Goal: Use online tool/utility: Utilize a website feature to perform a specific function

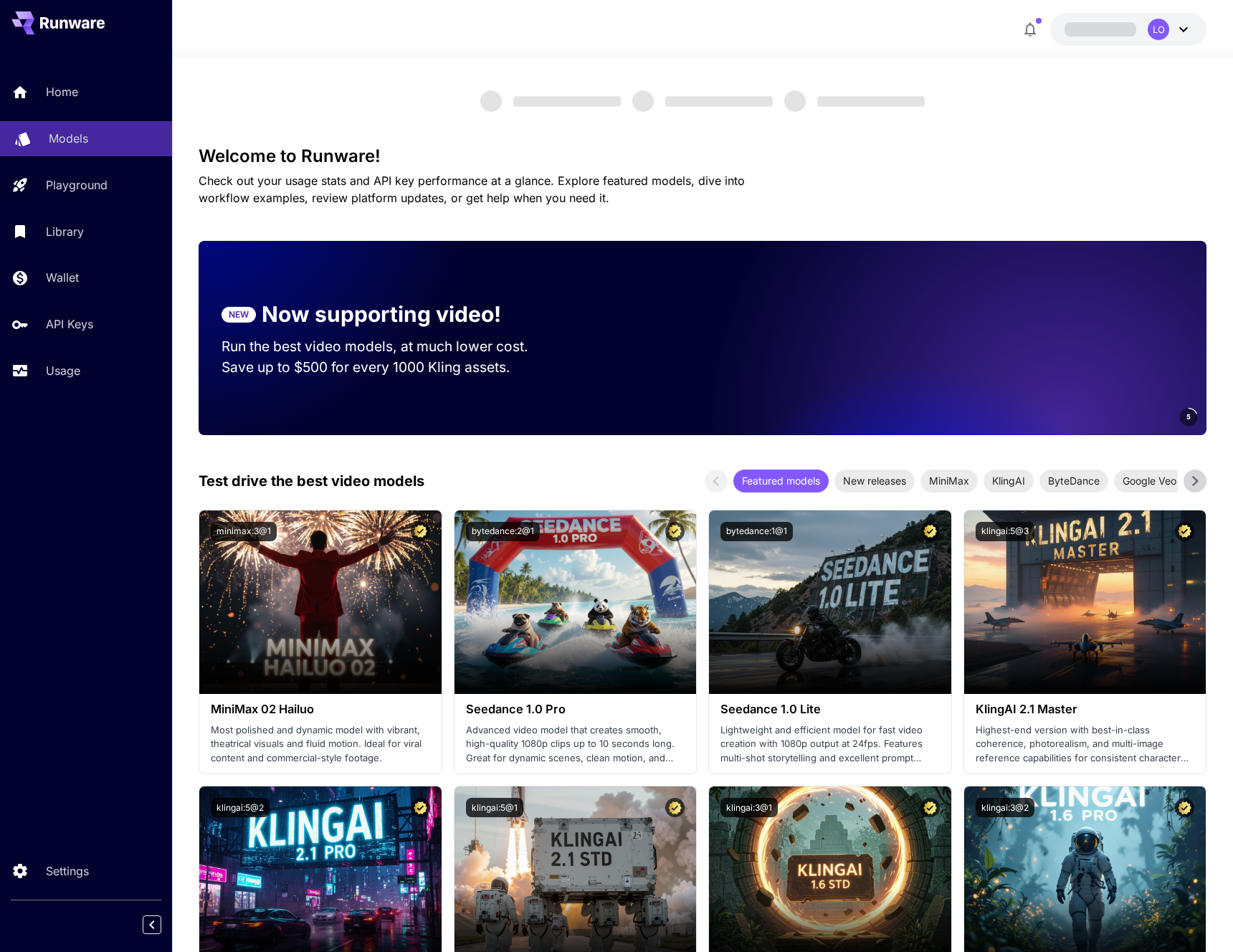
click at [52, 131] on p "Models" at bounding box center [68, 138] width 40 height 17
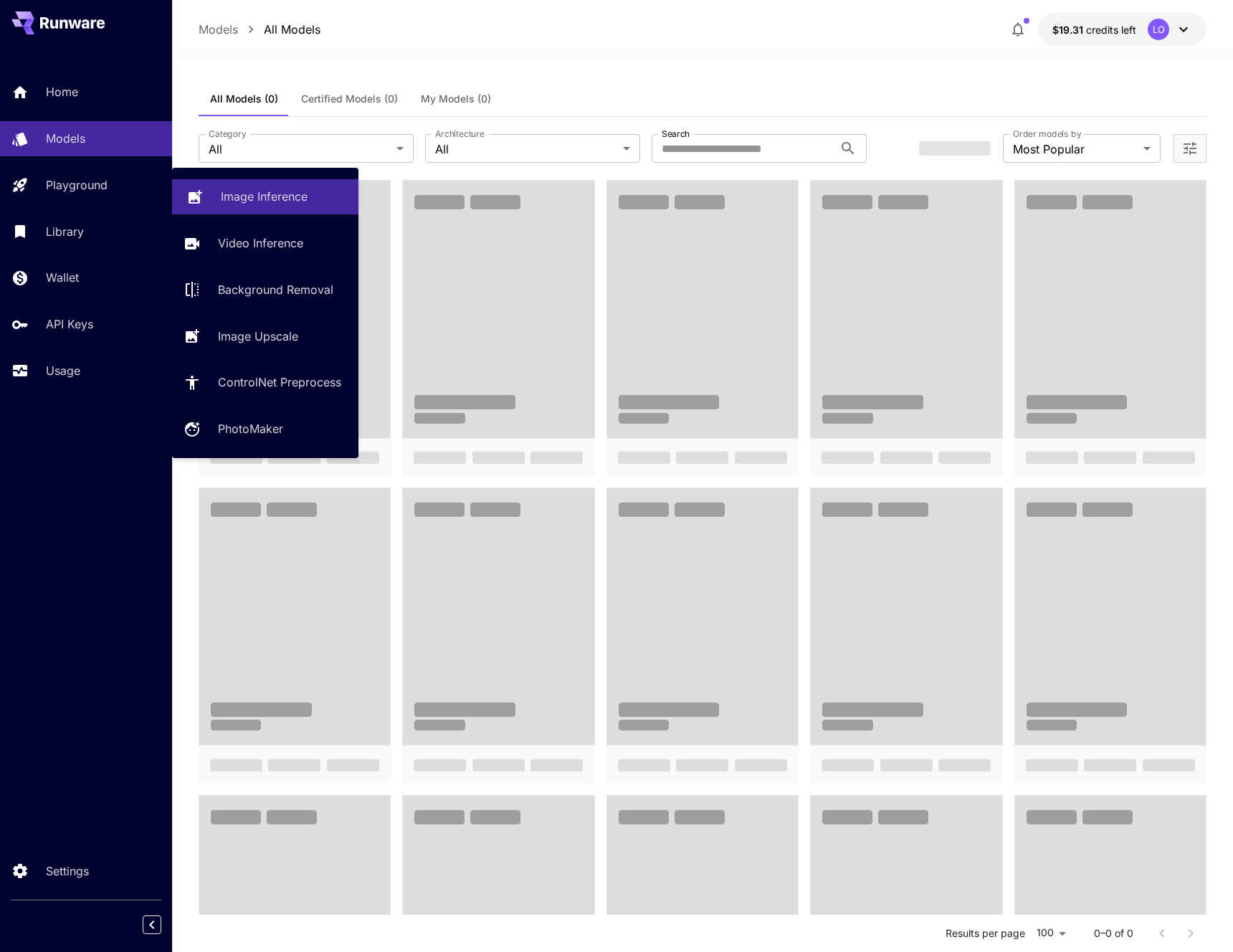
click at [227, 208] on link "Image Inference" at bounding box center [265, 197] width 186 height 35
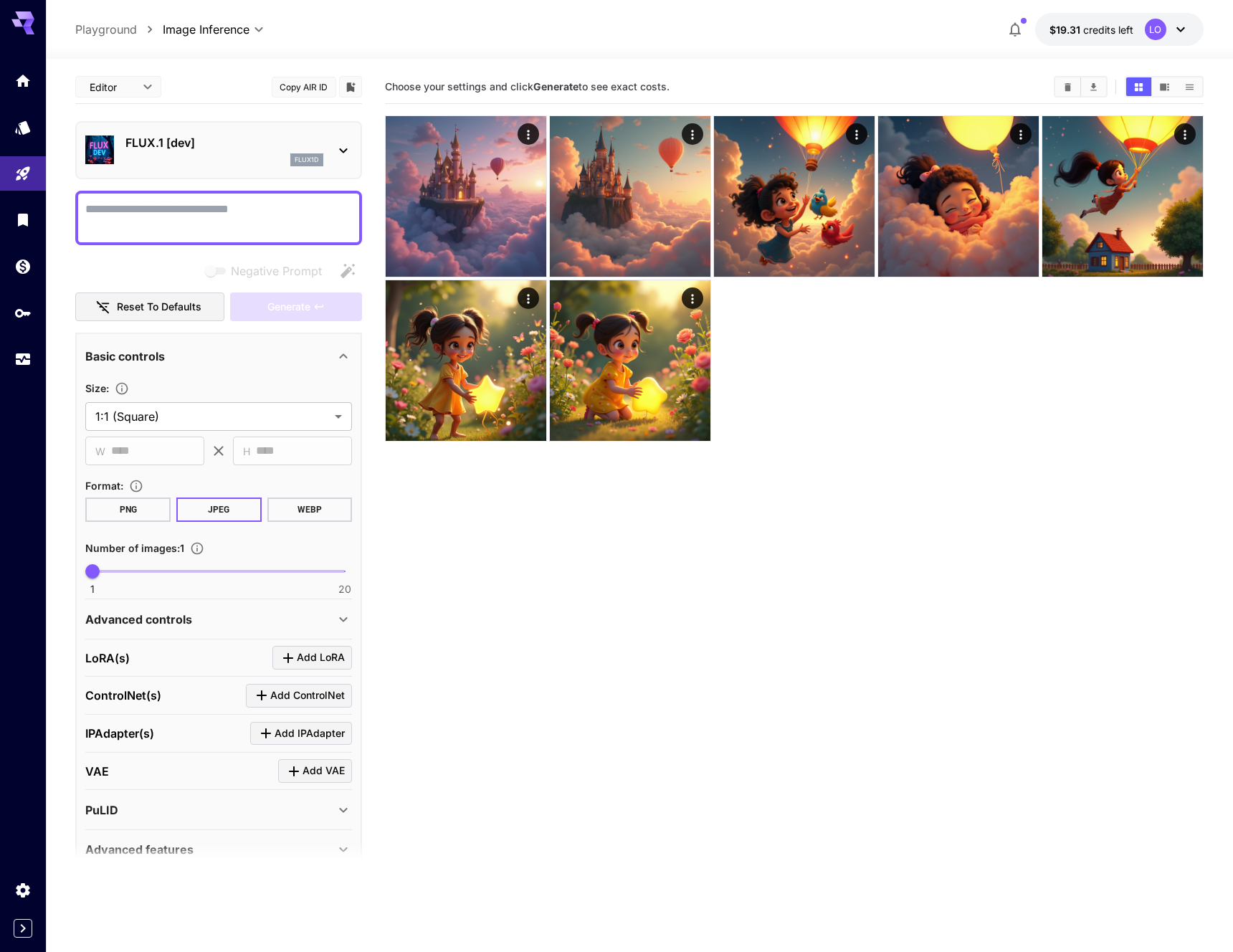
click at [210, 159] on div "flux1d" at bounding box center [224, 159] width 198 height 13
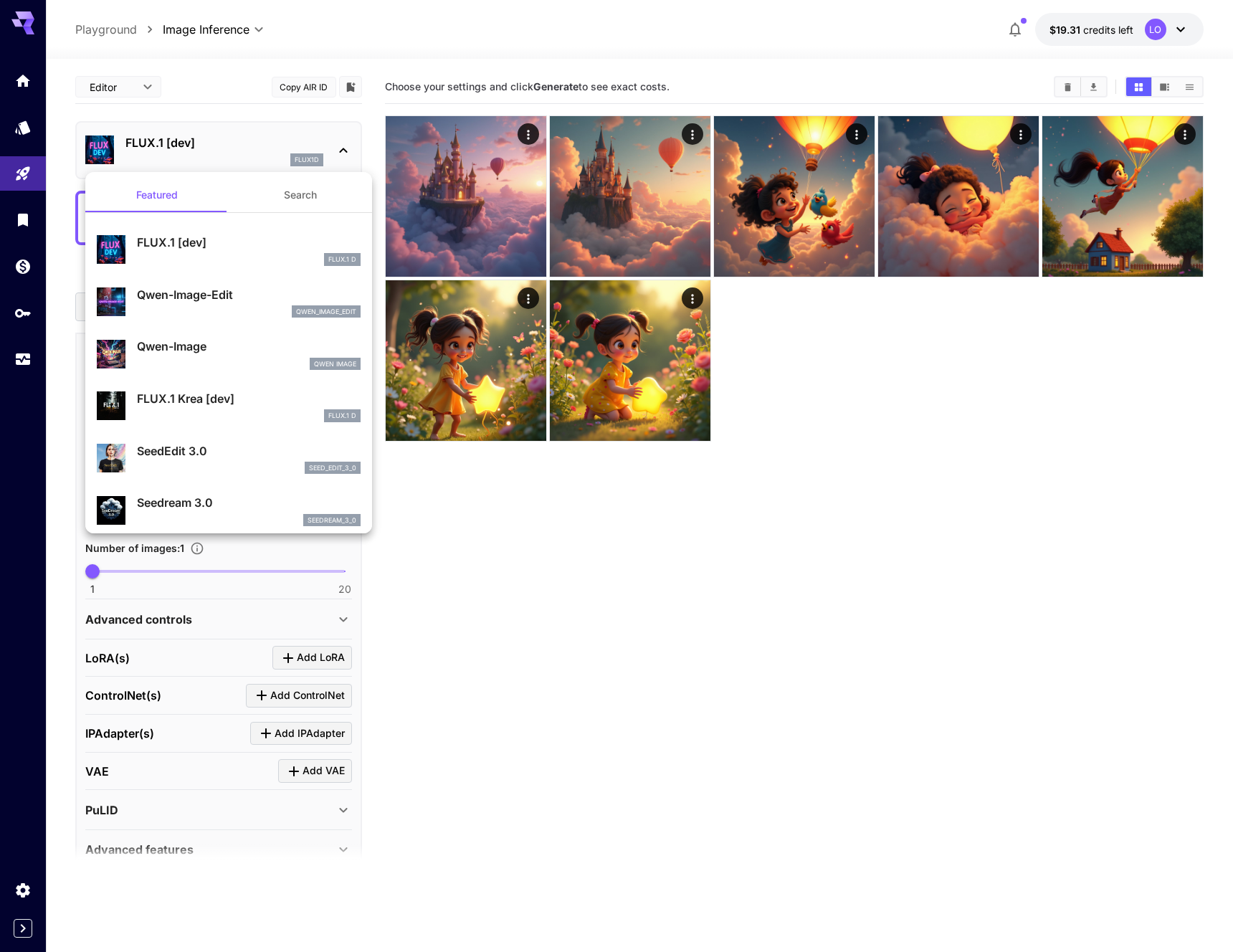
click at [217, 150] on div at bounding box center [616, 476] width 1233 height 952
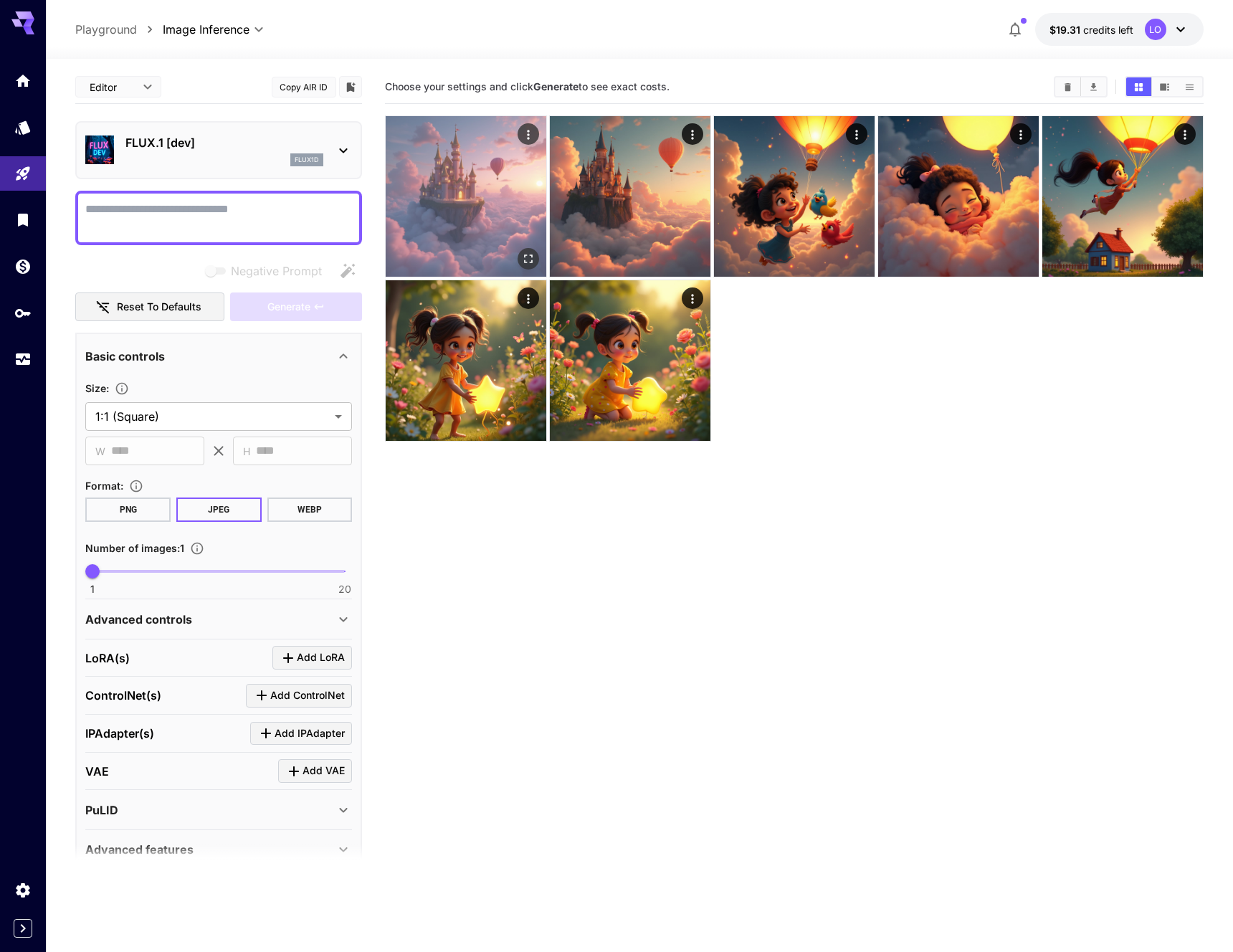
click at [491, 228] on img at bounding box center [466, 196] width 161 height 161
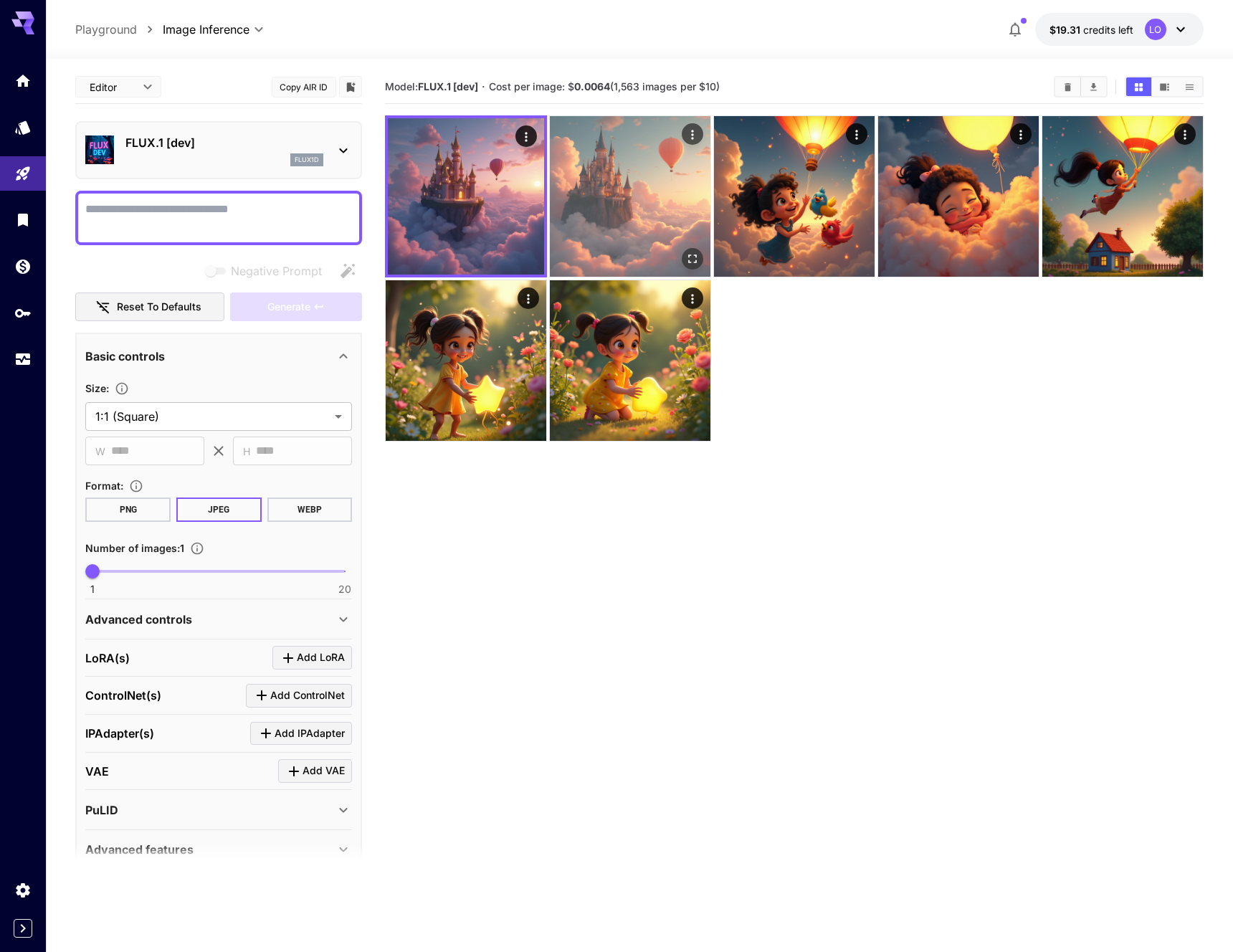
click at [608, 216] on img at bounding box center [630, 196] width 161 height 161
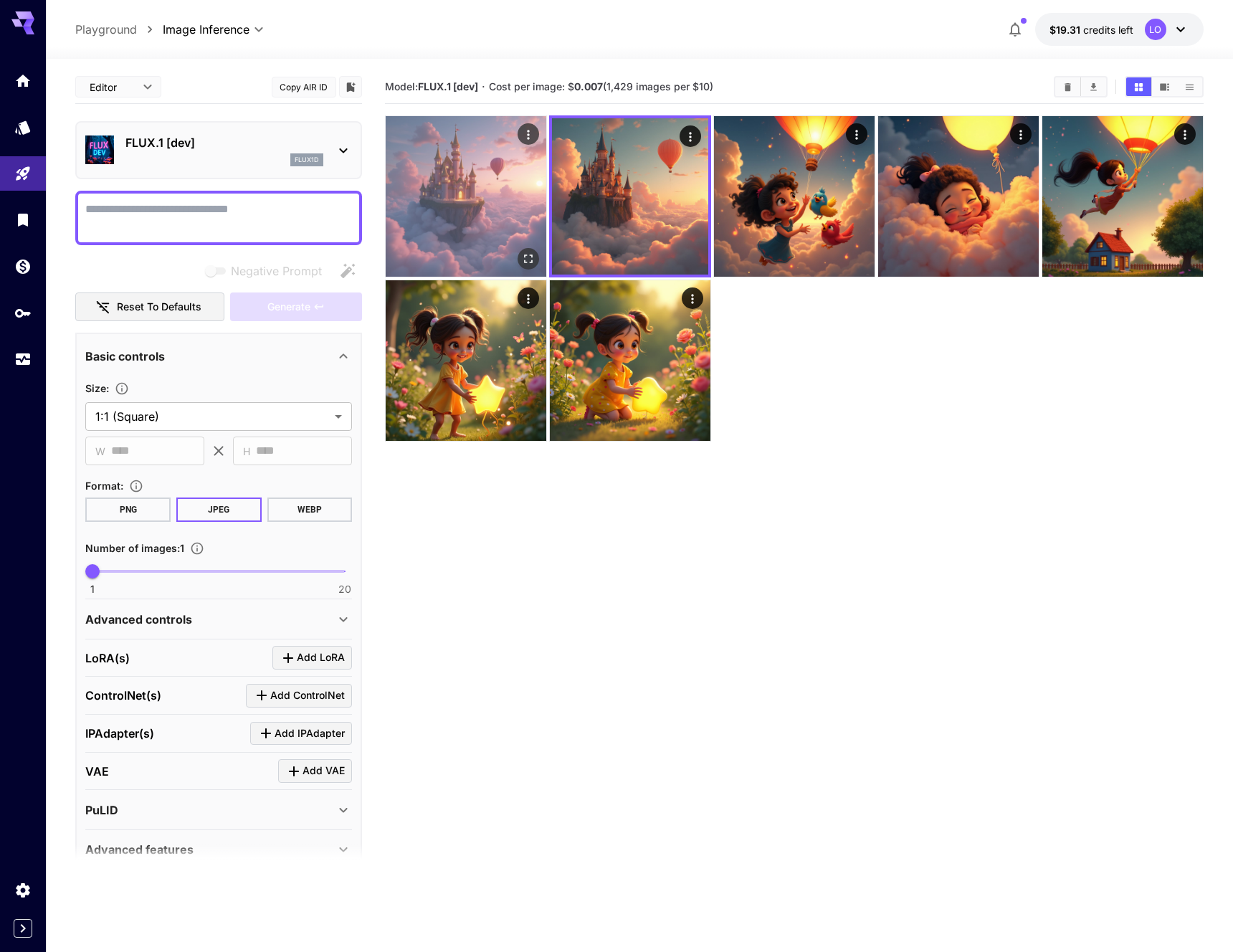
click at [458, 217] on img at bounding box center [466, 196] width 161 height 161
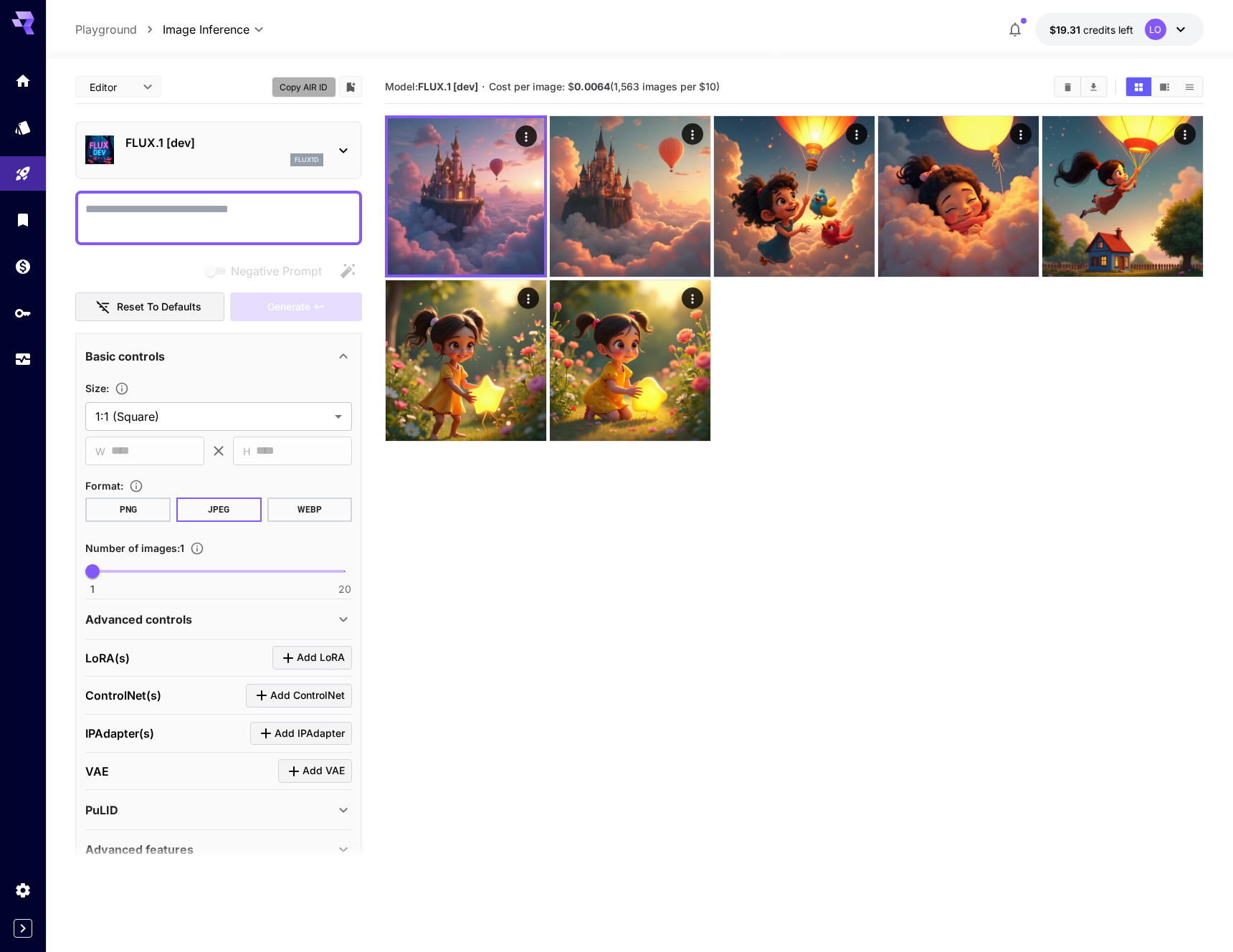
click at [296, 86] on button "Copy AIR ID" at bounding box center [303, 87] width 65 height 21
